Goal: Task Accomplishment & Management: Manage account settings

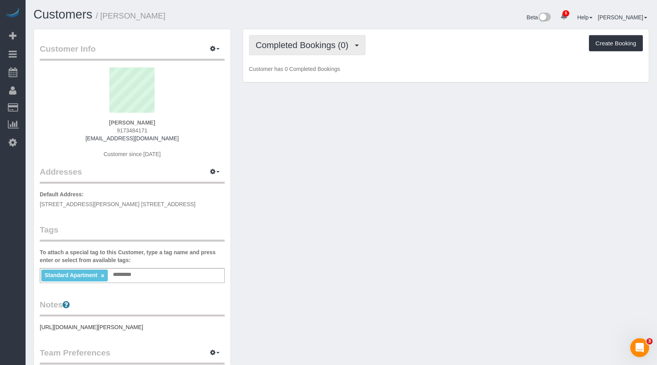
click at [330, 47] on span "Completed Bookings (0)" at bounding box center [304, 45] width 97 height 10
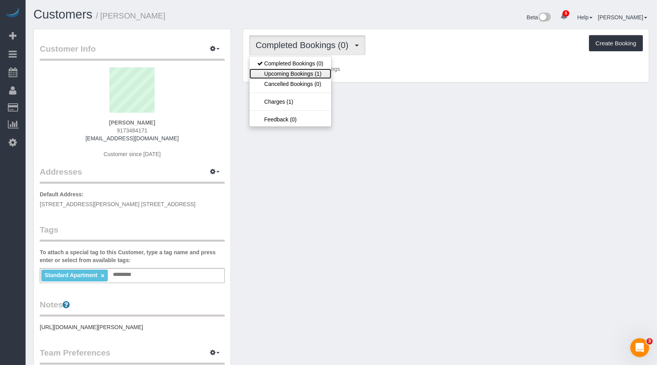
click at [300, 74] on link "Upcoming Bookings (1)" at bounding box center [291, 73] width 82 height 10
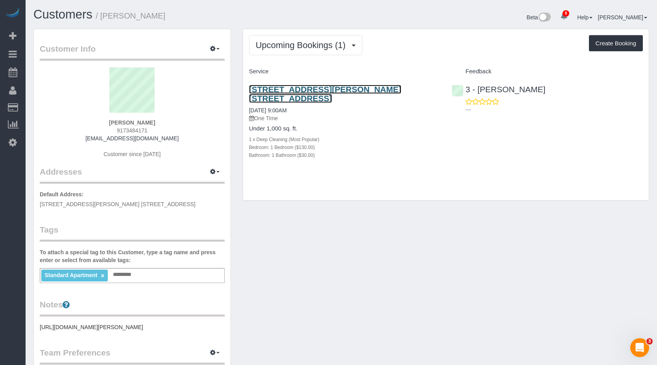
click at [358, 91] on link "[STREET_ADDRESS][PERSON_NAME] [STREET_ADDRESS]" at bounding box center [325, 94] width 152 height 18
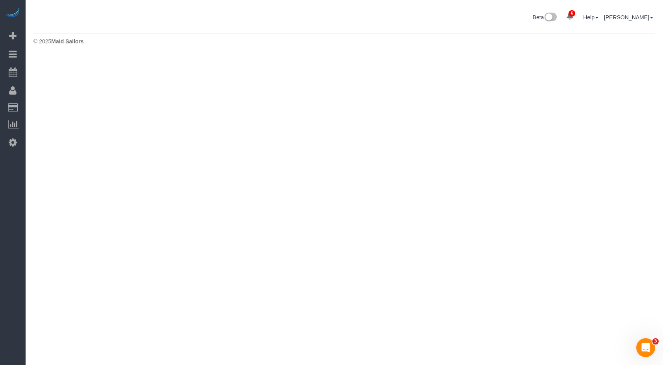
select select "***"
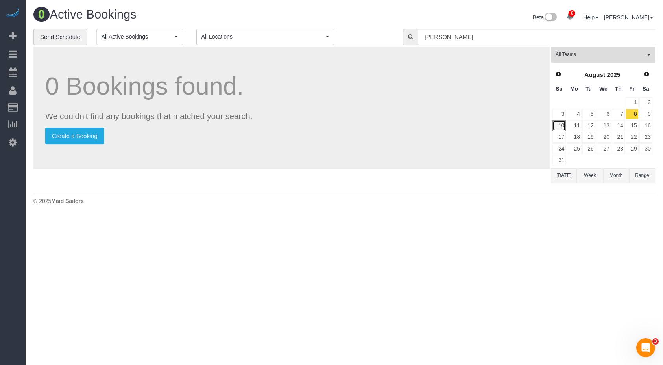
click at [559, 124] on link "10" at bounding box center [559, 125] width 13 height 11
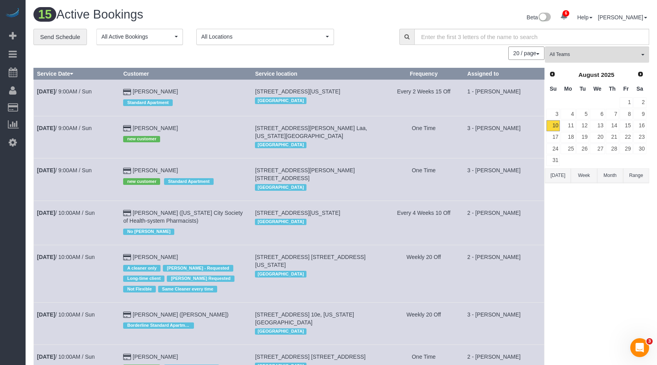
drag, startPoint x: 488, startPoint y: 173, endPoint x: 502, endPoint y: 172, distance: 13.8
click at [502, 172] on td "3 - [PERSON_NAME]" at bounding box center [504, 179] width 80 height 42
drag, startPoint x: 526, startPoint y: 49, endPoint x: 525, endPoint y: 63, distance: 14.2
click at [526, 51] on button "20 / page" at bounding box center [527, 52] width 36 height 13
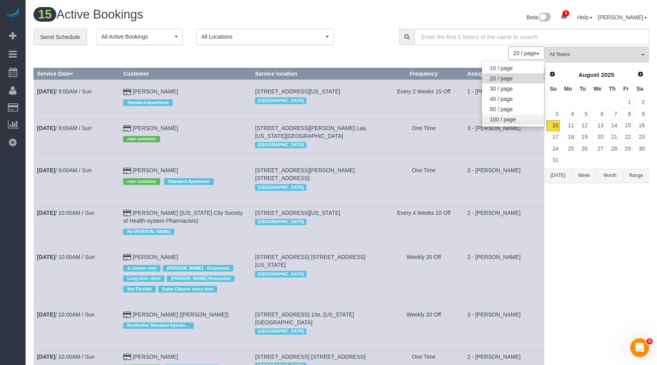
click at [501, 121] on link "100 / page" at bounding box center [513, 119] width 62 height 10
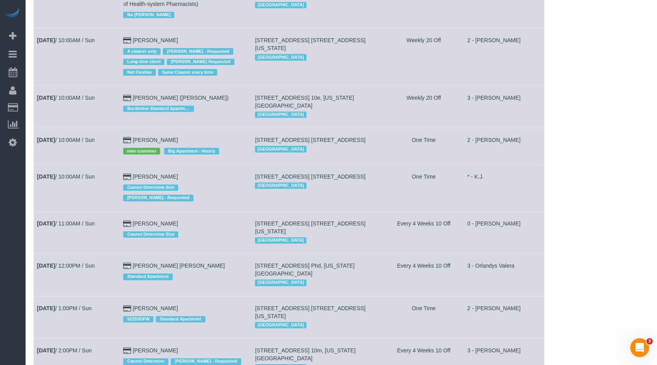
scroll to position [59, 0]
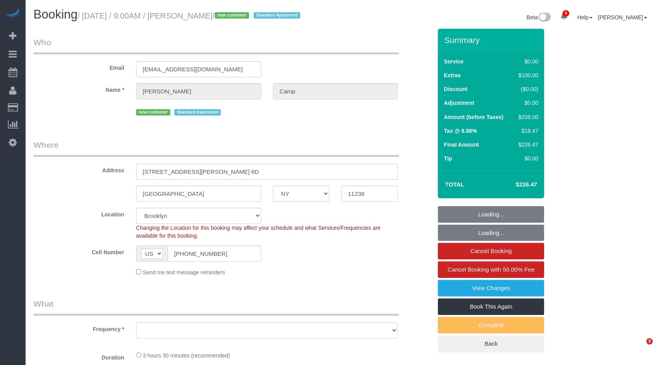
select select "NY"
select select "string:stripe-pm_1RuG0p4VGloSiKo7pYGe4IMW"
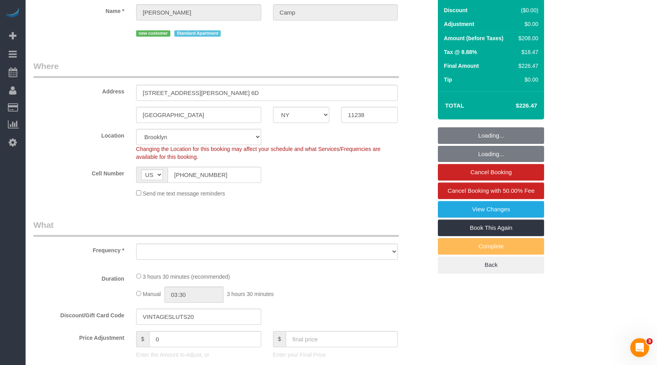
select select "object:1344"
select select "1"
select select "spot1"
select select "number:89"
select select "number:90"
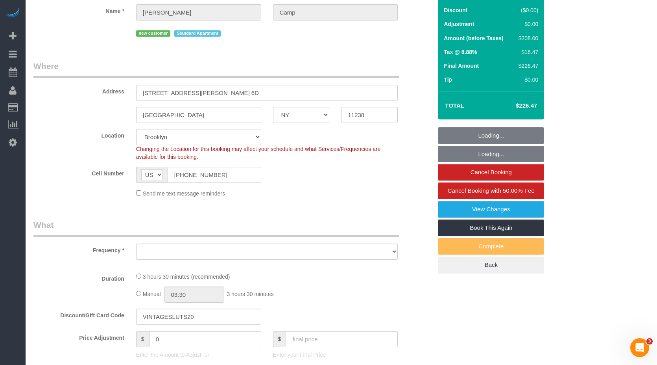
select select "number:15"
select select "number:5"
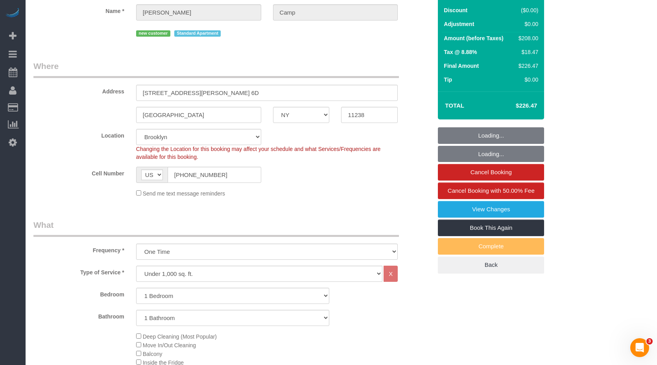
select select "1"
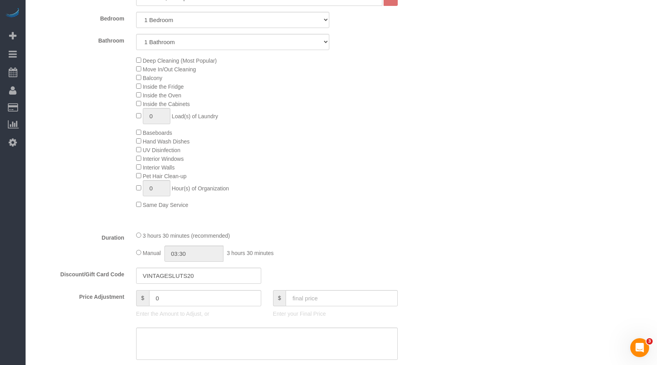
scroll to position [472, 0]
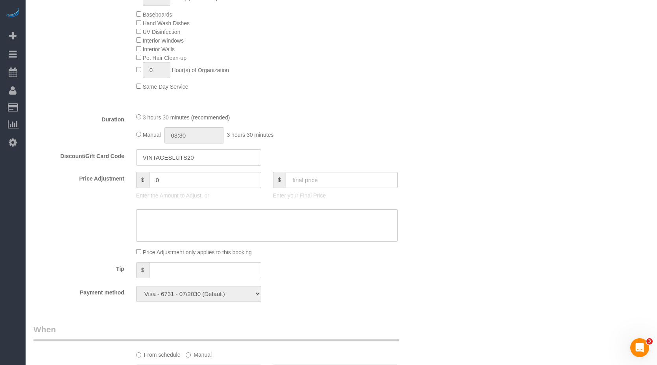
click at [435, 123] on div "Duration 3 hours 30 minutes (recommended) Manual 03:30 3 hours 30 minutes" at bounding box center [233, 128] width 411 height 31
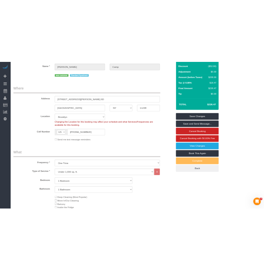
scroll to position [0, 0]
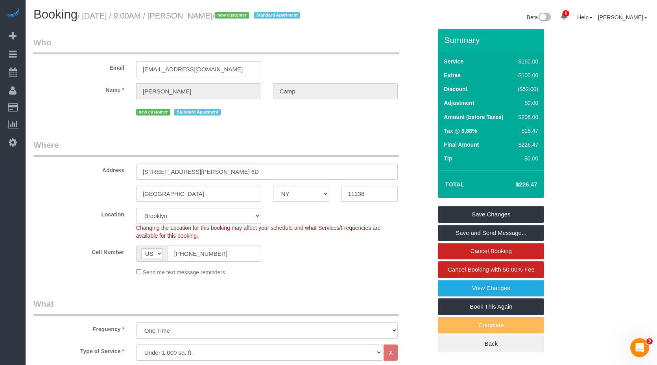
drag, startPoint x: 332, startPoint y: 45, endPoint x: 350, endPoint y: 41, distance: 18.9
click at [337, 44] on legend "Who" at bounding box center [216, 46] width 366 height 18
drag, startPoint x: 350, startPoint y: 41, endPoint x: 401, endPoint y: 37, distance: 50.5
click at [398, 38] on legend "Who" at bounding box center [216, 46] width 366 height 18
drag, startPoint x: 154, startPoint y: 13, endPoint x: 171, endPoint y: 16, distance: 18.1
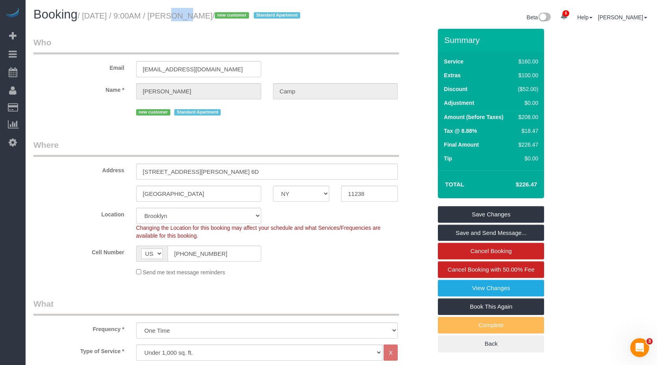
click at [170, 15] on small "/ August 10, 2025 / 9:00AM / Chris Camp / new customer Standard Apartment" at bounding box center [190, 15] width 225 height 9
click at [294, 43] on legend "Who" at bounding box center [216, 46] width 366 height 18
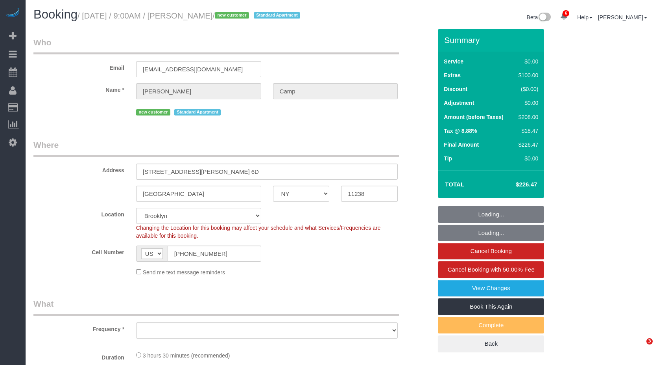
select select "NY"
select select "number:89"
select select "number:90"
select select "number:15"
select select "number:5"
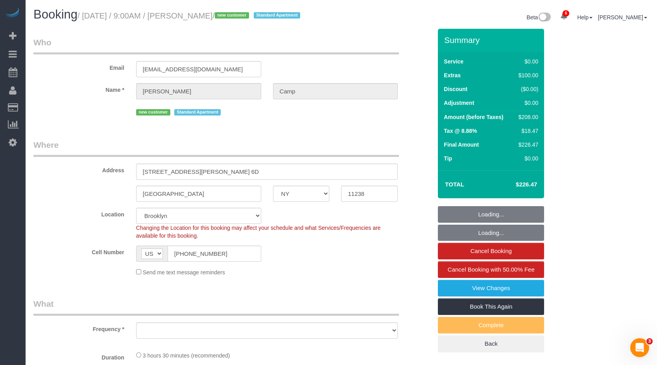
select select "spot1"
select select "object:941"
select select "string:stripe-pm_1RuG0p4VGloSiKo7pYGe4IMW"
select select "1"
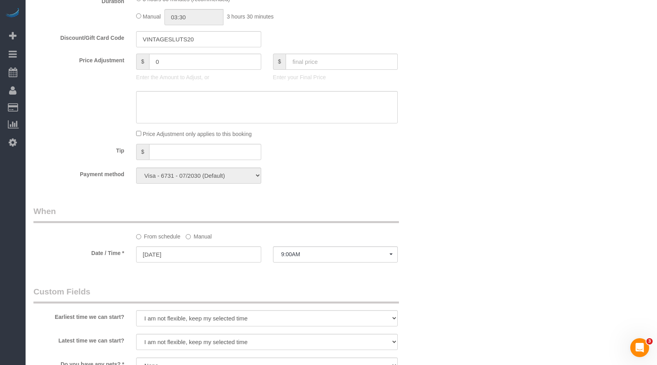
scroll to position [669, 0]
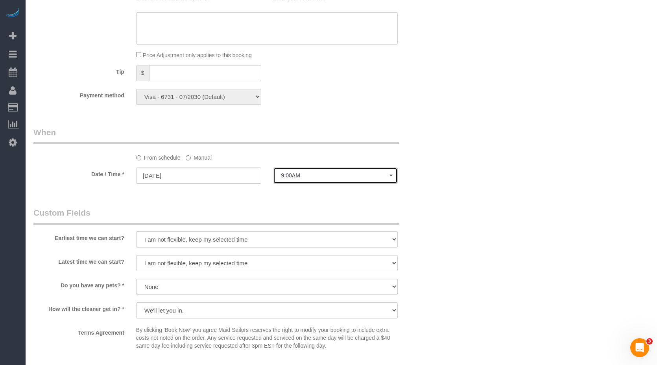
click at [305, 169] on button "9:00AM" at bounding box center [335, 175] width 125 height 16
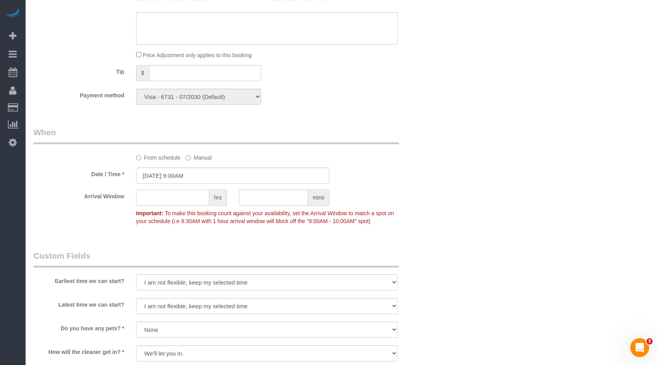
click at [174, 194] on input "text" at bounding box center [172, 197] width 73 height 16
click at [175, 200] on input "text" at bounding box center [172, 197] width 73 height 16
click at [140, 205] on input "text" at bounding box center [172, 197] width 73 height 16
click at [217, 199] on span "hrs" at bounding box center [217, 197] width 17 height 16
click at [177, 199] on input "text" at bounding box center [172, 197] width 73 height 16
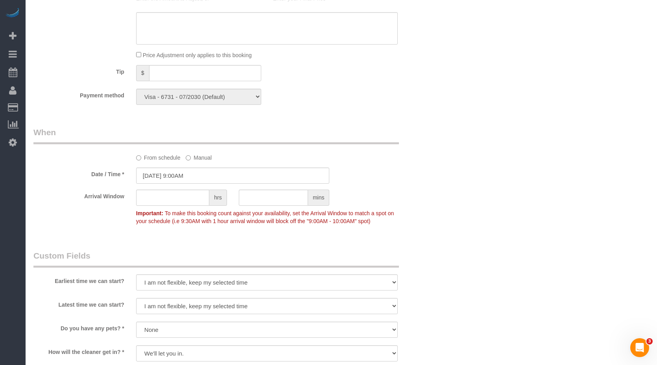
click at [228, 197] on div "hrs" at bounding box center [181, 198] width 103 height 18
drag, startPoint x: 281, startPoint y: 200, endPoint x: 276, endPoint y: 199, distance: 5.6
click at [276, 199] on input "text" at bounding box center [273, 197] width 69 height 16
click at [187, 178] on input "08/10/2025 9:00AM" at bounding box center [233, 175] width 194 height 16
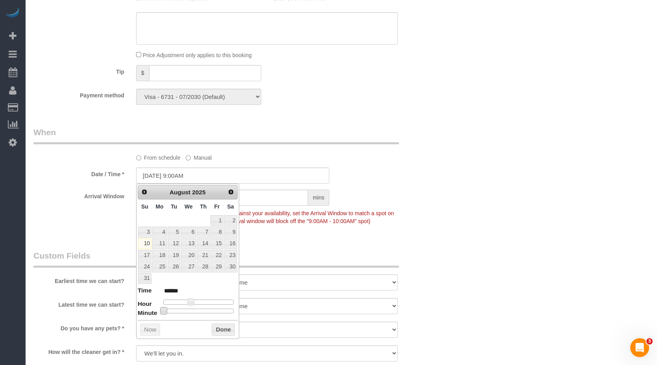
type input "08/10/2025 9:05AM"
type input "******"
type input "08/10/2025 9:10AM"
type input "******"
type input "08/10/2025 9:15AM"
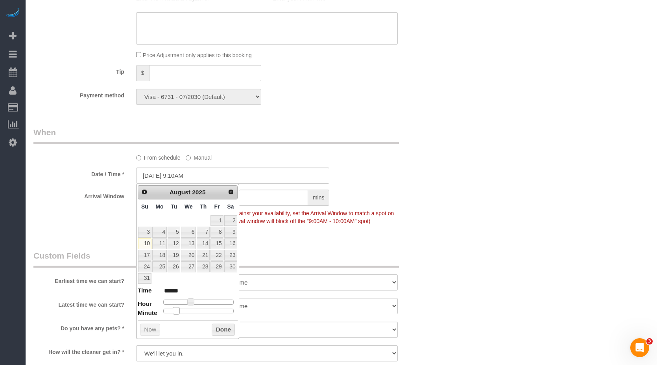
type input "******"
type input "08/10/2025 9:20AM"
type input "******"
type input "08/10/2025 9:25AM"
type input "******"
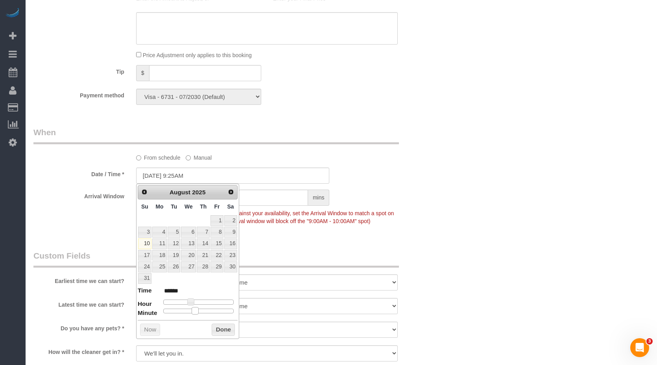
type input "08/10/2025 9:30AM"
type input "******"
type input "08/10/2025 9:35AM"
type input "******"
type input "08/10/2025 9:40AM"
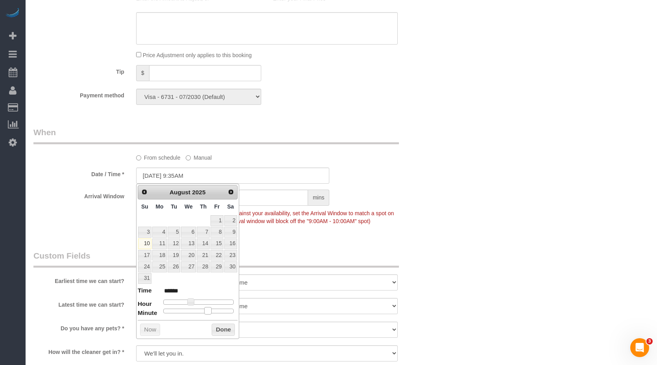
type input "******"
type input "08/10/2025 9:45AM"
type input "******"
drag, startPoint x: 164, startPoint y: 311, endPoint x: 220, endPoint y: 312, distance: 55.5
click at [220, 312] on span at bounding box center [220, 310] width 7 height 7
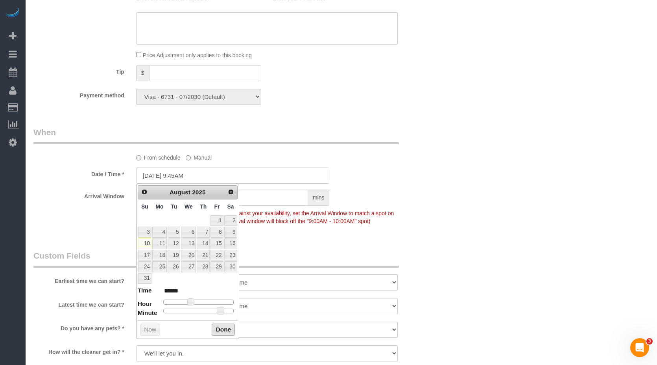
click at [219, 330] on button "Done" at bounding box center [223, 329] width 23 height 13
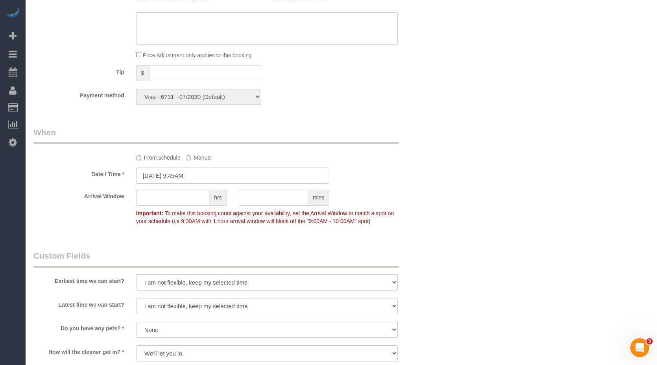
click at [274, 214] on span "To make this booking count against your availability, set the Arrival Window to…" at bounding box center [265, 217] width 258 height 14
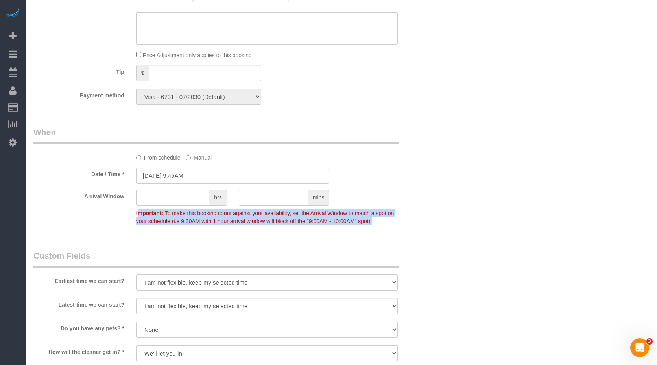
click at [274, 214] on span "To make this booking count against your availability, set the Arrival Window to…" at bounding box center [265, 217] width 258 height 14
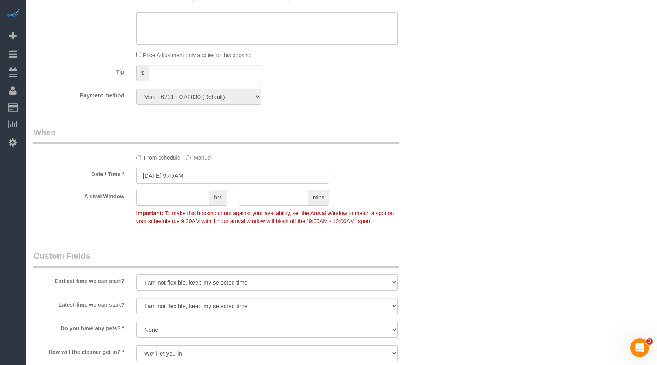
click at [147, 200] on input "text" at bounding box center [172, 197] width 73 height 16
click at [266, 193] on input "text" at bounding box center [273, 197] width 69 height 16
drag, startPoint x: 156, startPoint y: 194, endPoint x: 270, endPoint y: 198, distance: 113.4
click at [161, 194] on input "text" at bounding box center [172, 197] width 73 height 16
click at [270, 198] on input "text" at bounding box center [273, 197] width 69 height 16
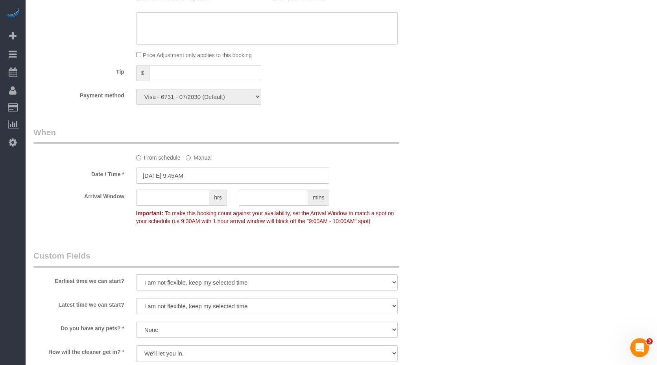
click at [185, 221] on span "To make this booking count against your availability, set the Arrival Window to…" at bounding box center [265, 217] width 258 height 14
drag, startPoint x: 185, startPoint y: 221, endPoint x: 246, endPoint y: 228, distance: 61.4
click at [246, 228] on div "Arrival Window hrs mins Important: To make this booking count against your avai…" at bounding box center [233, 208] width 411 height 39
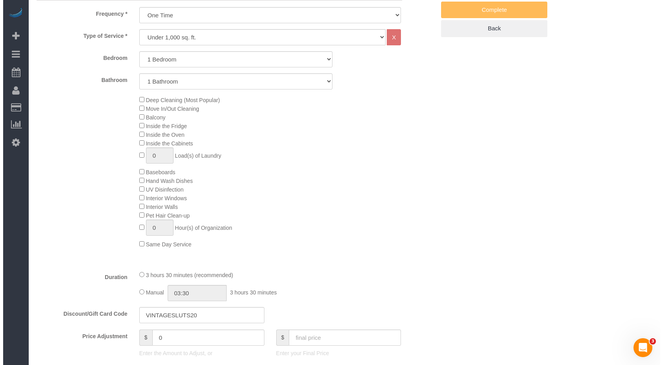
scroll to position [197, 0]
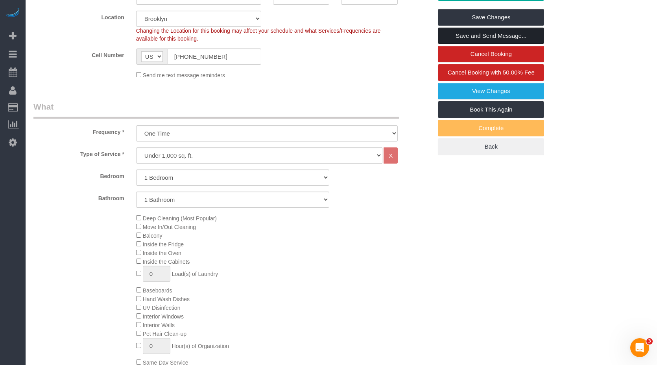
click at [483, 33] on link "Save and Send Message..." at bounding box center [491, 36] width 106 height 17
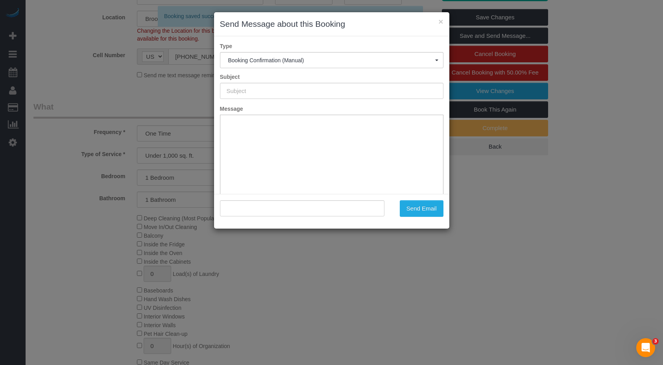
type input "Cleaning Confirmed for 08/10/2025 at 9:45am"
type input ""Chris Camp" <christophertcamp@gmail.com>"
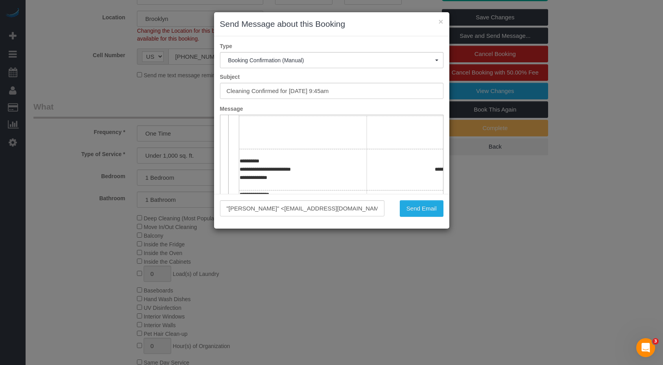
scroll to position [118, 0]
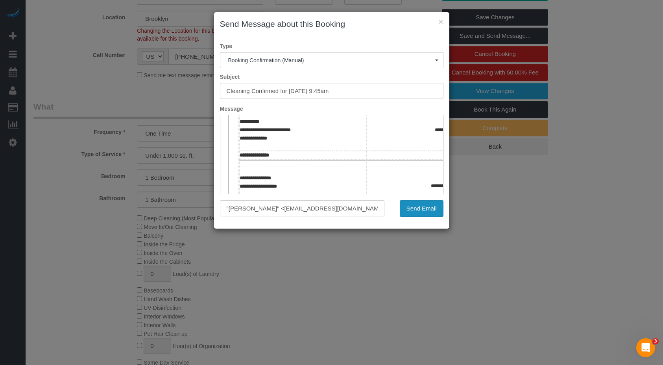
click at [430, 214] on button "Send Email" at bounding box center [422, 208] width 44 height 17
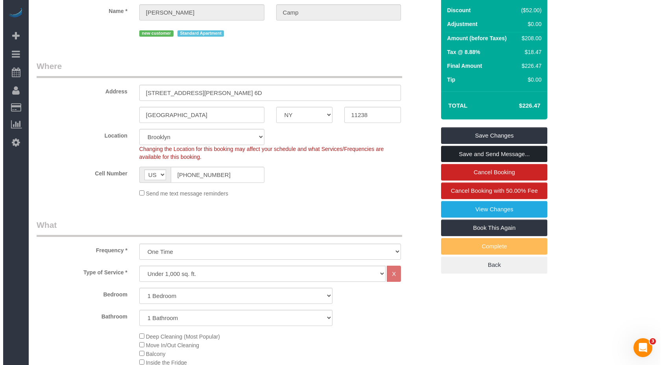
scroll to position [0, 0]
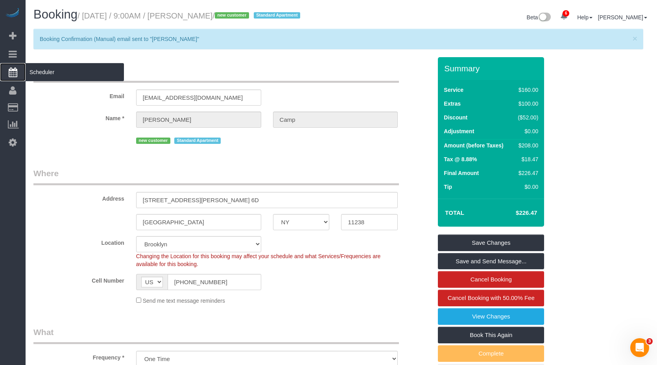
click at [44, 72] on span "Scheduler" at bounding box center [75, 72] width 98 height 18
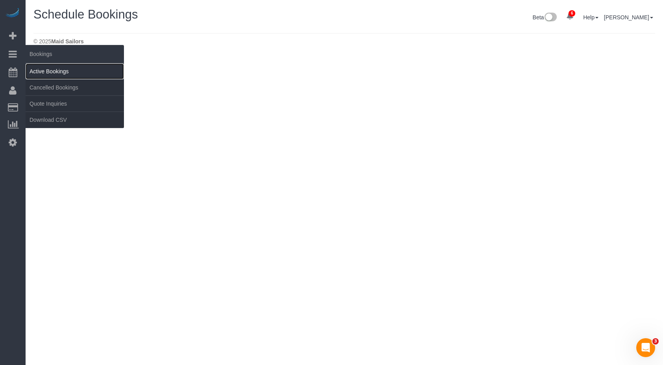
click at [35, 70] on link "Active Bookings" at bounding box center [75, 71] width 98 height 16
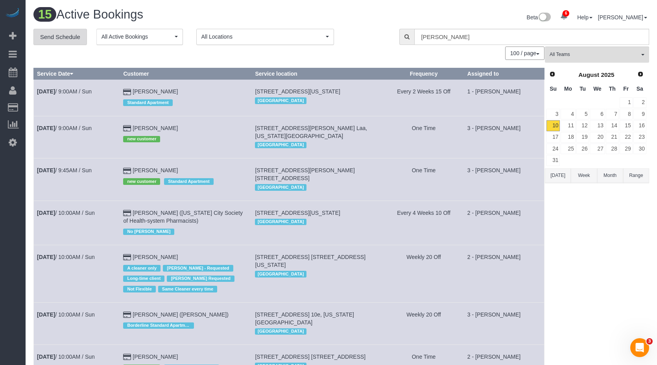
click at [57, 39] on link "Send Schedule" at bounding box center [60, 37] width 54 height 17
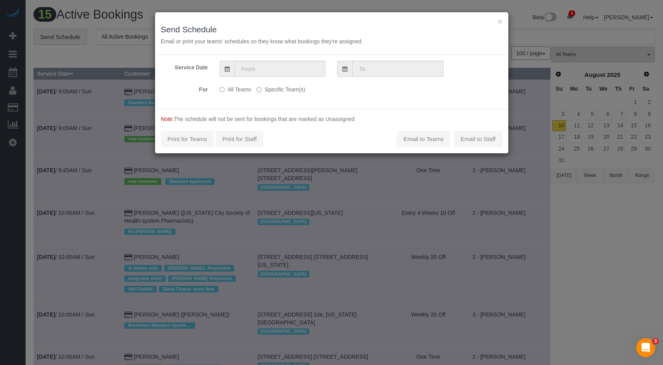
click at [264, 90] on label "Specific Team(s)" at bounding box center [281, 88] width 48 height 11
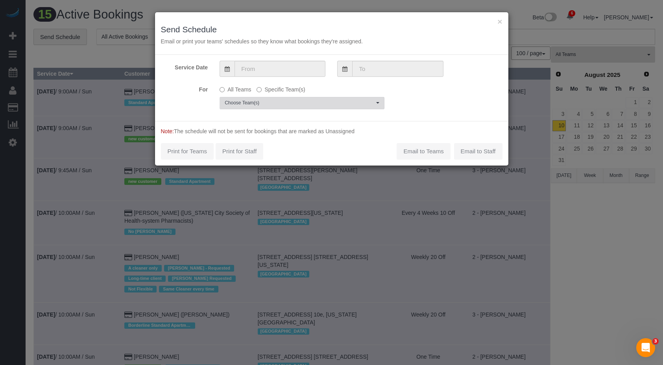
click at [253, 107] on button "Choose Team(s)" at bounding box center [302, 103] width 165 height 12
click at [288, 104] on span "Choose Team(s)" at bounding box center [300, 101] width 150 height 7
click at [283, 101] on span "Choose Team(s)" at bounding box center [300, 103] width 150 height 7
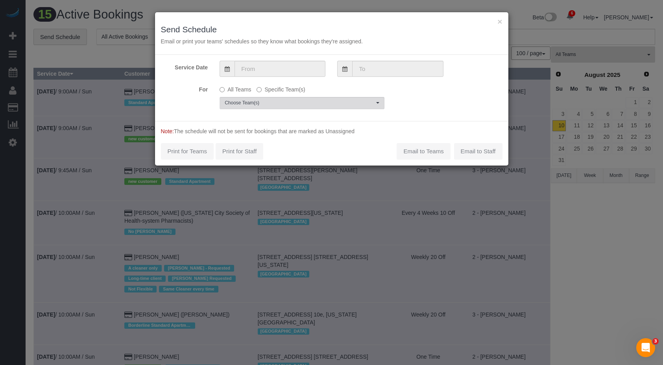
scroll to position [2, 0]
click at [283, 101] on span "Choose Team(s)" at bounding box center [300, 101] width 150 height 7
click at [308, 107] on button "Choose Team(s)" at bounding box center [302, 103] width 165 height 12
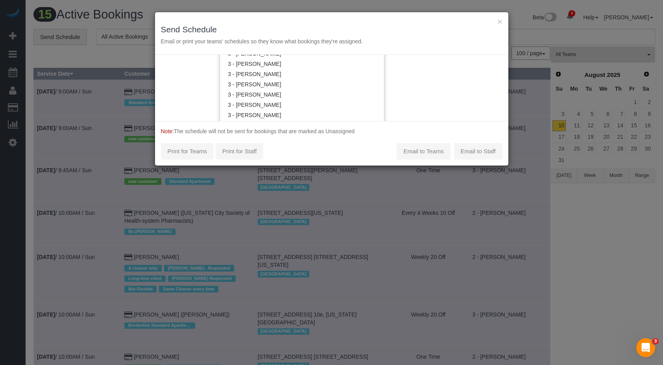
scroll to position [748, 0]
click at [278, 96] on link "3 - Maribel Campos" at bounding box center [302, 96] width 164 height 10
click at [347, 96] on link "3 - Maribel Campos" at bounding box center [302, 96] width 164 height 10
click at [463, 95] on div "Service Date For All Teams Specific Team(s) 3 - Maribel Campos Choose Team(s) *…" at bounding box center [331, 88] width 353 height 66
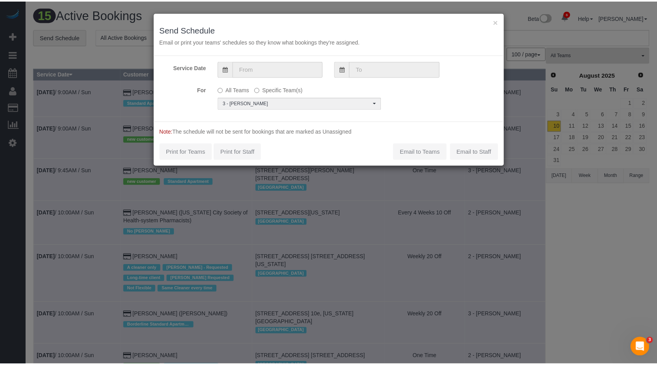
scroll to position [0, 0]
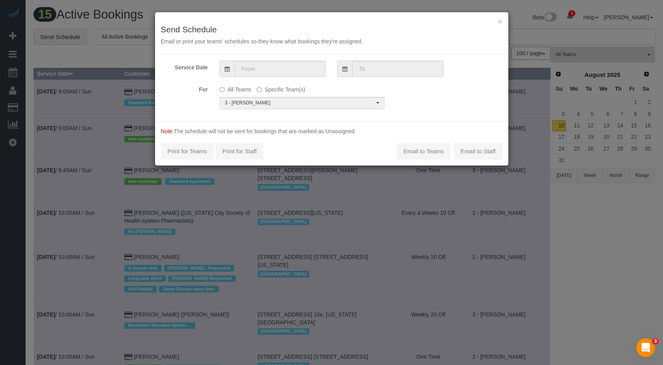
click at [222, 67] on span at bounding box center [227, 69] width 15 height 16
click at [231, 67] on span at bounding box center [227, 69] width 15 height 16
click at [287, 68] on input "text" at bounding box center [280, 69] width 91 height 16
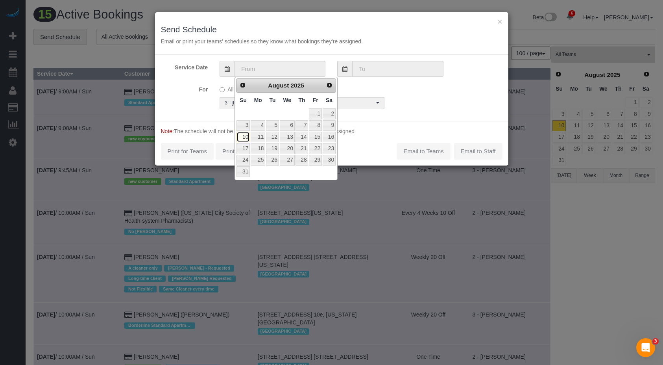
click at [241, 136] on link "10" at bounding box center [243, 136] width 13 height 11
type input "08/10/2025"
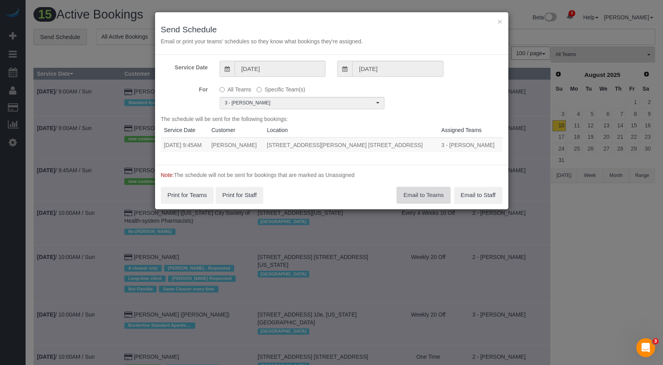
click at [420, 196] on button "Email to Teams" at bounding box center [424, 195] width 54 height 17
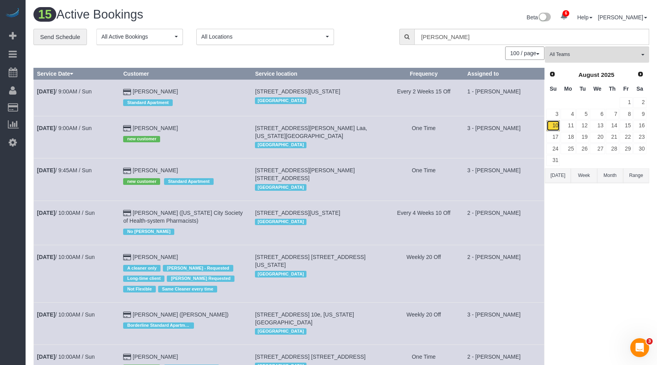
click at [554, 123] on link "10" at bounding box center [553, 125] width 13 height 11
click at [55, 167] on b "Aug 10th" at bounding box center [46, 170] width 18 height 6
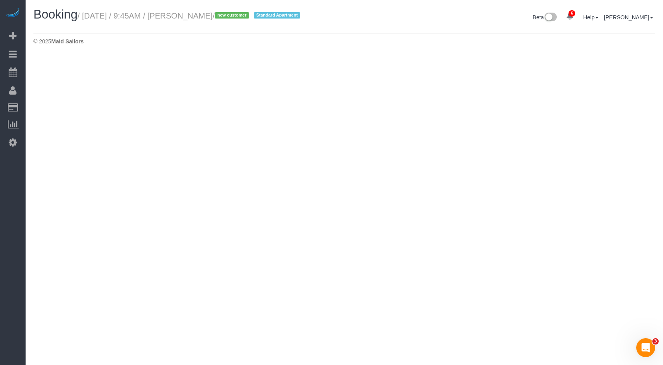
select select "NY"
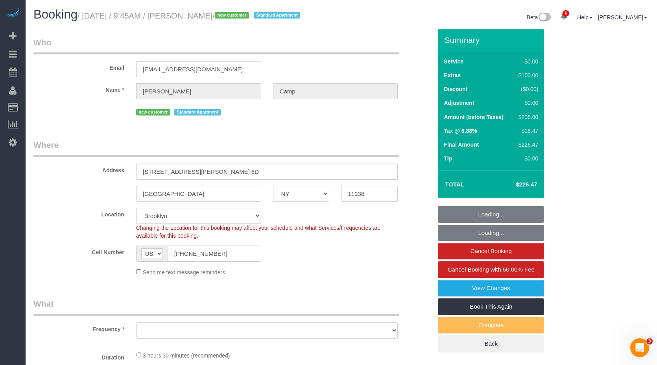
select select "string:stripe-pm_1RuG0p4VGloSiKo7pYGe4IMW"
select select "object:4828"
select select "1"
select select "number:89"
select select "number:90"
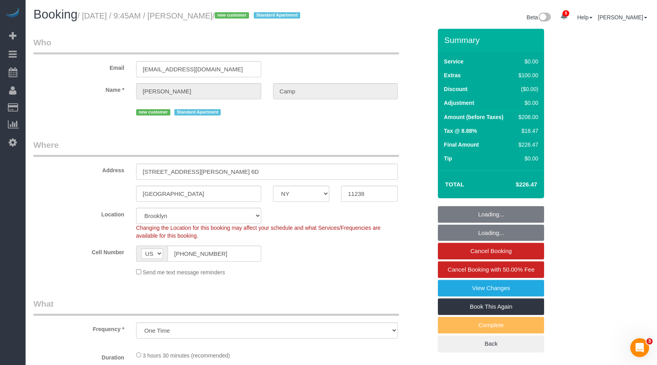
select select "number:15"
select select "number:5"
select select "object:5380"
select select "1"
drag, startPoint x: 86, startPoint y: 16, endPoint x: 224, endPoint y: 14, distance: 137.8
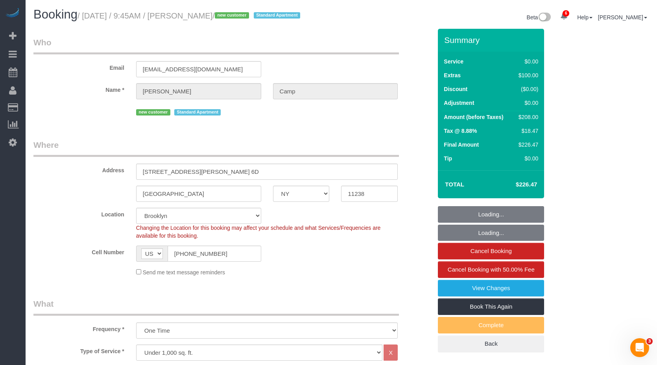
click at [224, 14] on small "/ August 10, 2025 / 9:45AM / Chris Camp / new customer Standard Apartment" at bounding box center [190, 15] width 225 height 9
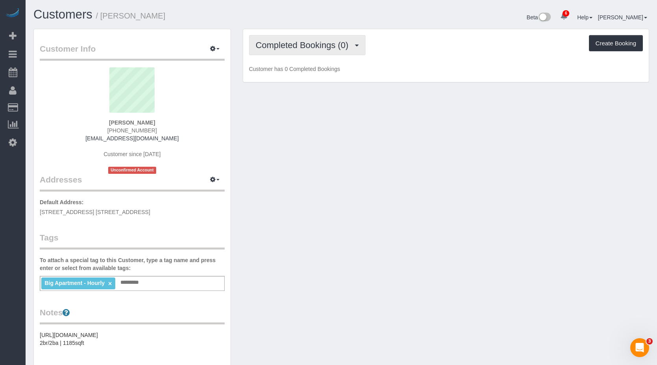
click at [322, 44] on span "Completed Bookings (0)" at bounding box center [304, 45] width 97 height 10
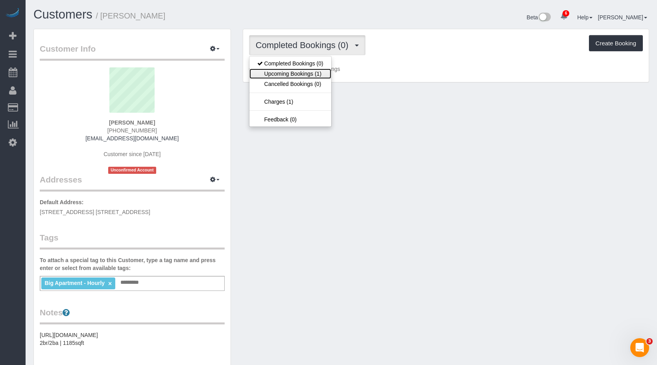
click at [297, 75] on link "Upcoming Bookings (1)" at bounding box center [291, 73] width 82 height 10
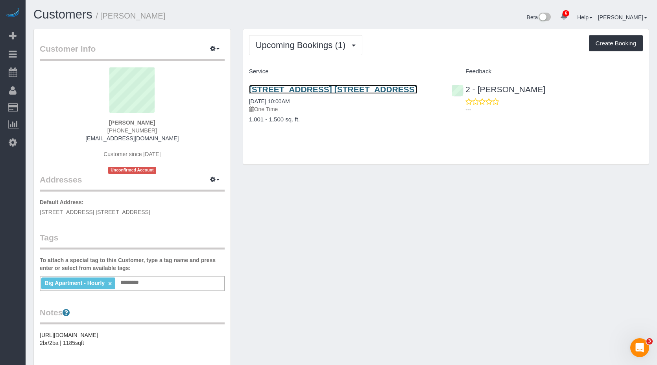
click at [353, 89] on link "[STREET_ADDRESS] [STREET_ADDRESS]" at bounding box center [333, 89] width 168 height 9
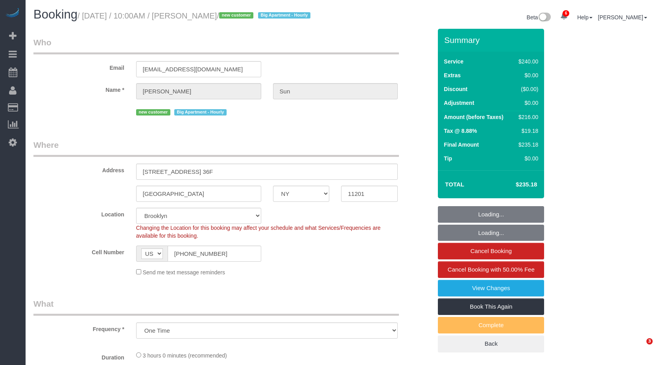
select select "NY"
select select "number:56"
select select "number:75"
select select "number:15"
select select "number:5"
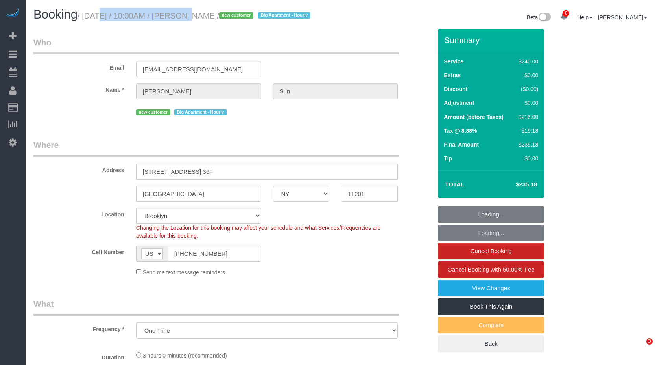
select select "object:838"
select select "string:stripe-pm_1RuCGK4VGloSiKo7L4cBGUD1"
select select "spot1"
select select "180"
click at [221, 20] on h1 "Booking / August 10, 2025 / 10:00AM / John Sun / new customer Big Apartment - H…" at bounding box center [184, 14] width 302 height 13
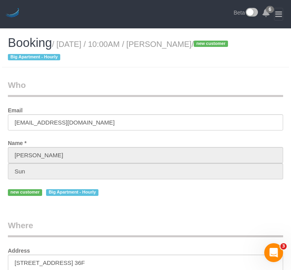
drag, startPoint x: 161, startPoint y: 81, endPoint x: 154, endPoint y: 51, distance: 30.5
click at [161, 79] on legend "Who" at bounding box center [145, 88] width 275 height 18
drag, startPoint x: 143, startPoint y: 62, endPoint x: 130, endPoint y: 2, distance: 61.3
click at [143, 61] on h1 "Booking / August 10, 2025 / 10:00AM / John Sun / new customer Big Apartment - H…" at bounding box center [145, 49] width 275 height 27
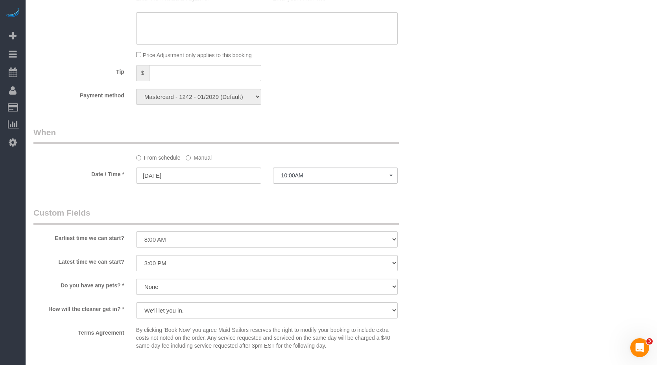
scroll to position [669, 0]
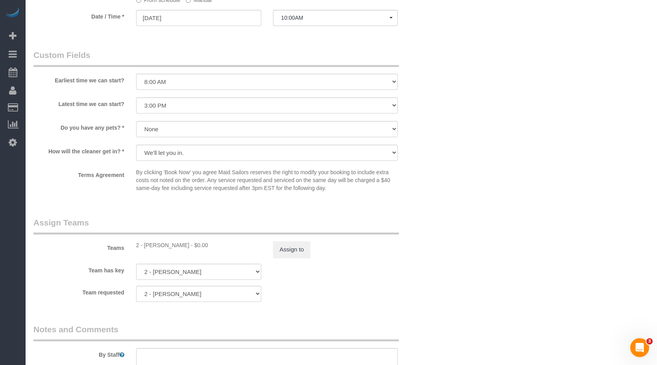
click at [146, 245] on div "2 - Luis Maneiro - $0.00" at bounding box center [198, 245] width 125 height 8
drag, startPoint x: 144, startPoint y: 243, endPoint x: 176, endPoint y: 244, distance: 31.5
click at [176, 244] on div "2 - Luis Maneiro - $0.00" at bounding box center [198, 245] width 125 height 8
copy div "Luis Maneiro"
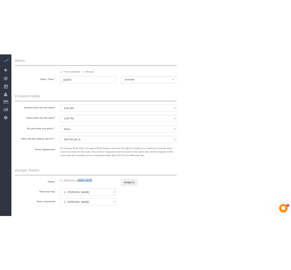
scroll to position [709, 0]
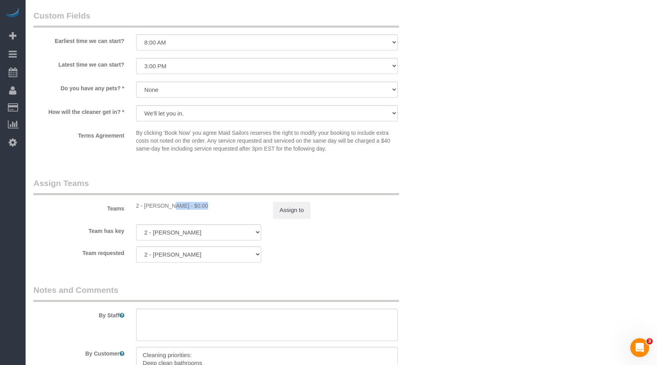
click at [159, 207] on div "2 - Luis Maneiro - $0.00" at bounding box center [198, 206] width 125 height 8
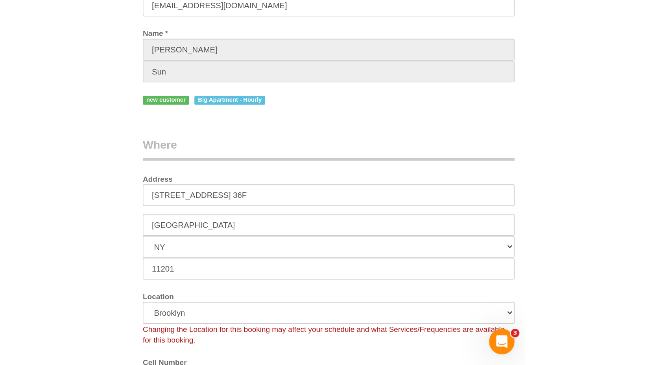
scroll to position [0, 0]
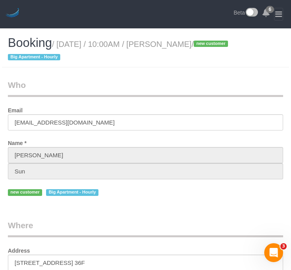
drag, startPoint x: 117, startPoint y: 72, endPoint x: 118, endPoint y: 50, distance: 22.1
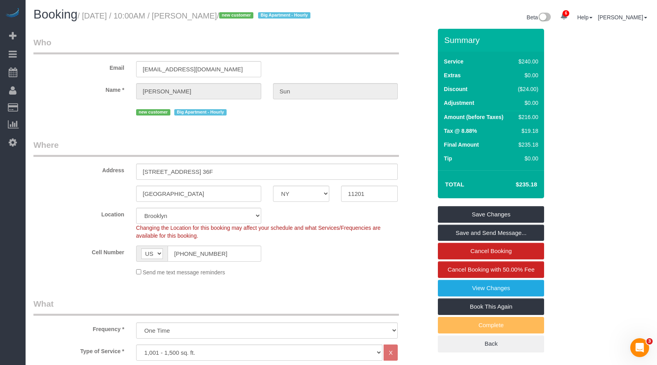
click at [264, 143] on legend "Where" at bounding box center [216, 148] width 366 height 18
drag, startPoint x: 158, startPoint y: 17, endPoint x: 178, endPoint y: 16, distance: 20.5
click at [178, 16] on small "/ August 10, 2025 / 10:00AM / John Sun / new customer Big Apartment - Hourly" at bounding box center [195, 15] width 235 height 9
drag, startPoint x: 178, startPoint y: 16, endPoint x: 170, endPoint y: 23, distance: 10.6
click at [170, 23] on div "Booking / August 10, 2025 / 10:00AM / John Sun / new customer Big Apartment - H…" at bounding box center [185, 16] width 314 height 17
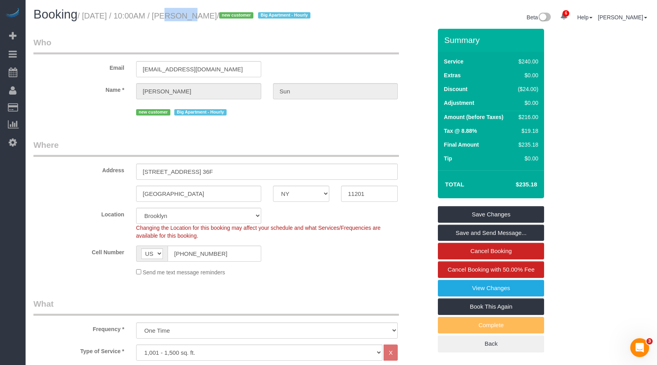
drag, startPoint x: 149, startPoint y: 18, endPoint x: 172, endPoint y: 18, distance: 23.2
click at [172, 18] on small "/ August 10, 2025 / 10:00AM / John Sun / new customer Big Apartment - Hourly" at bounding box center [195, 15] width 235 height 9
drag, startPoint x: 171, startPoint y: 33, endPoint x: 265, endPoint y: 52, distance: 95.1
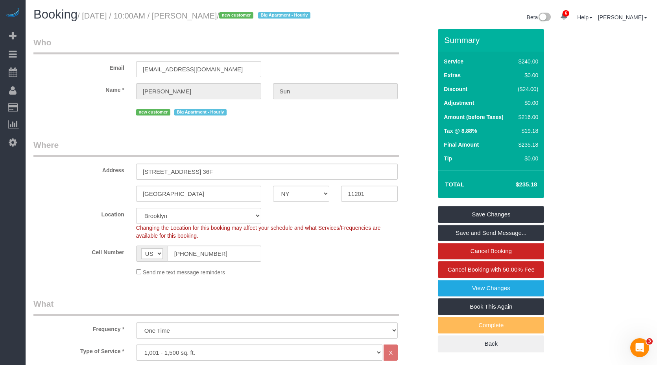
click at [310, 47] on legend "Who" at bounding box center [216, 46] width 366 height 18
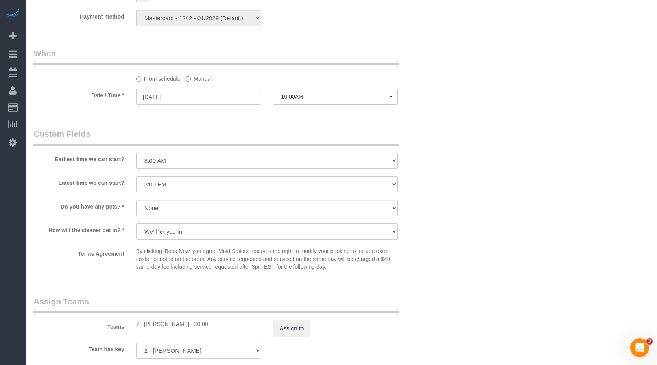
scroll to position [787, 0]
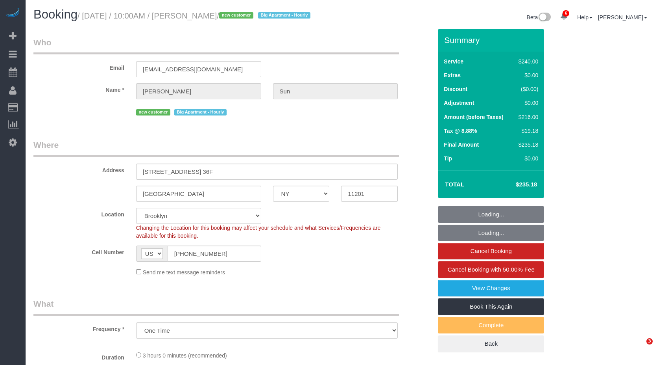
select select "NY"
select select "object:769"
select select "string:stripe-pm_1RuCGK4VGloSiKo7L4cBGUD1"
select select "180"
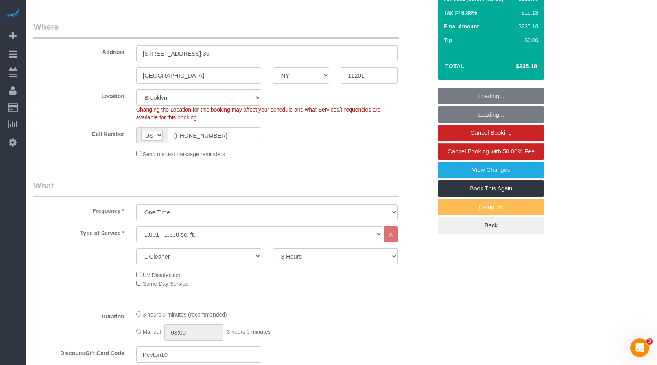
select select "spot1"
select select "number:56"
select select "number:75"
select select "number:15"
select select "number:5"
